Goal: Task Accomplishment & Management: Complete application form

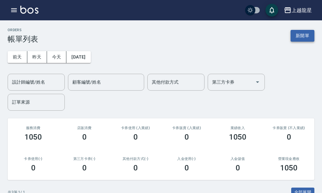
click at [298, 30] on button "新開單" at bounding box center [302, 36] width 24 height 12
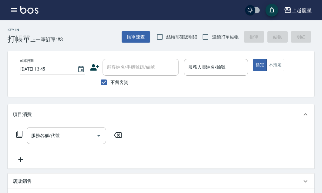
click at [117, 79] on span "不留客資" at bounding box center [119, 82] width 18 height 7
click at [110, 79] on input "不留客資" at bounding box center [103, 81] width 13 height 13
checkbox input "false"
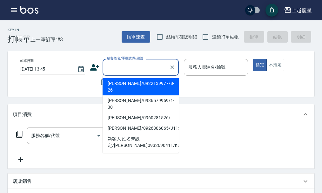
click at [123, 72] on input "顧客姓名/手機號碼/編號" at bounding box center [135, 67] width 61 height 11
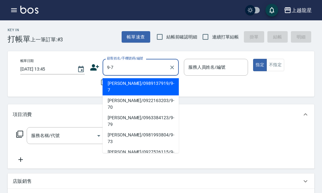
click at [126, 86] on li "[PERSON_NAME]/0989137919/9-7" at bounding box center [140, 86] width 76 height 17
type input "[PERSON_NAME]/0989137919/9-7"
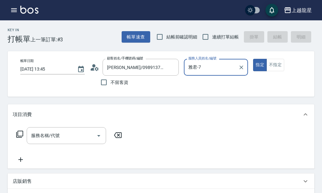
type input "雅君-7"
click at [42, 139] on input "服務名稱/代號" at bounding box center [62, 135] width 64 height 11
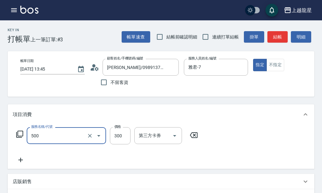
type input "一般洗髮(500)"
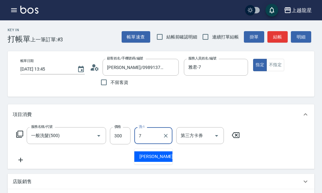
type input "雅君-7"
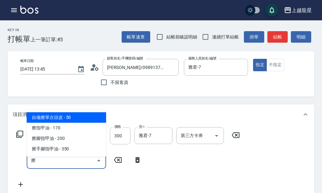
click at [75, 115] on span "自備擦單次頭皮 - 50" at bounding box center [66, 117] width 79 height 10
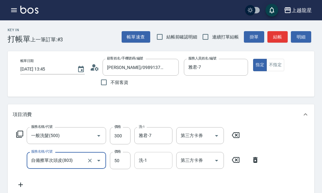
type input "自備擦單次頭皮(803)"
click at [146, 166] on input "洗-1" at bounding box center [153, 159] width 32 height 11
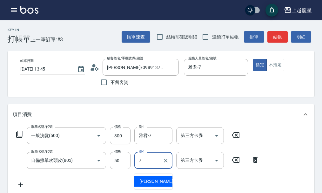
type input "雅君-7"
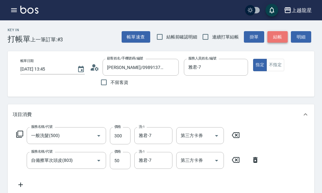
click at [271, 39] on button "結帳" at bounding box center [277, 37] width 20 height 12
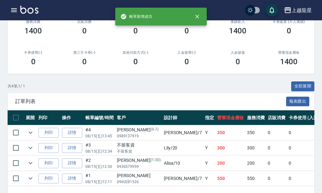
scroll to position [129, 0]
